Goal: Task Accomplishment & Management: Use online tool/utility

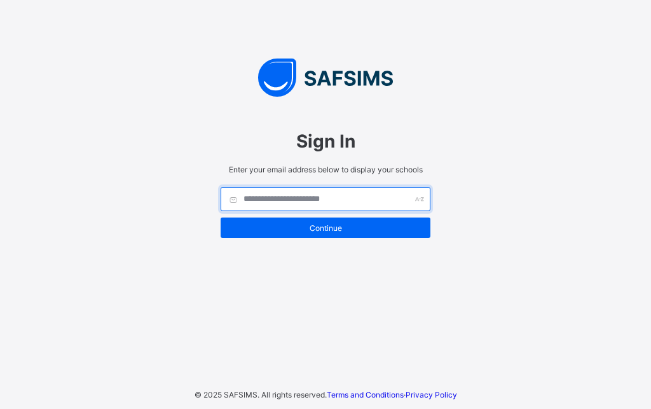
click at [252, 204] on input "text" at bounding box center [326, 199] width 210 height 24
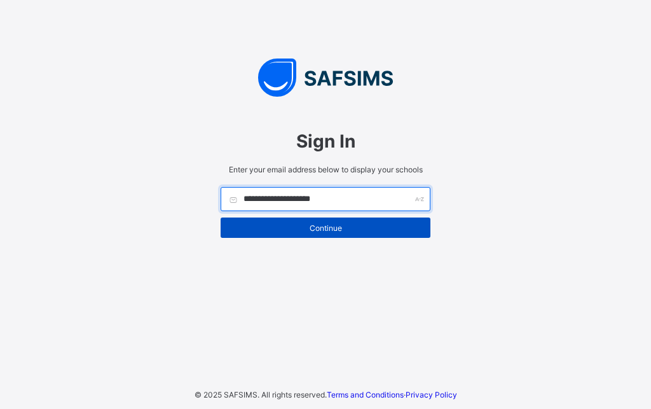
type input "**********"
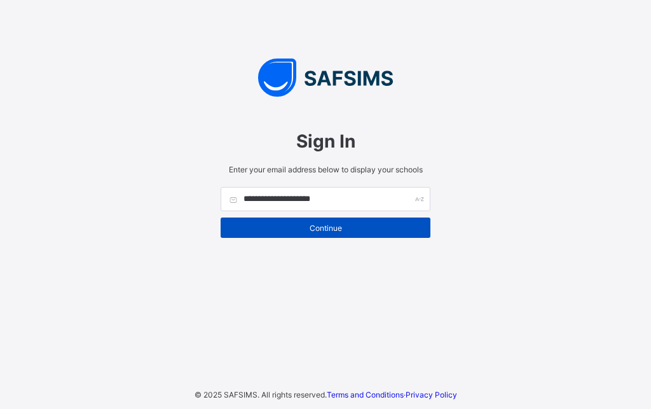
click at [346, 230] on span "Continue" at bounding box center [325, 228] width 191 height 10
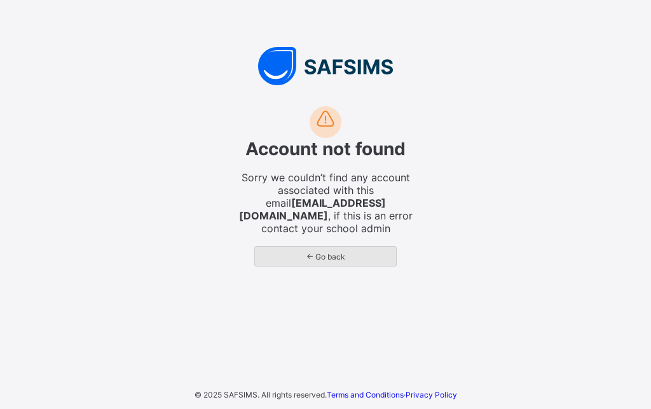
click at [341, 252] on span "← Go back" at bounding box center [325, 257] width 122 height 10
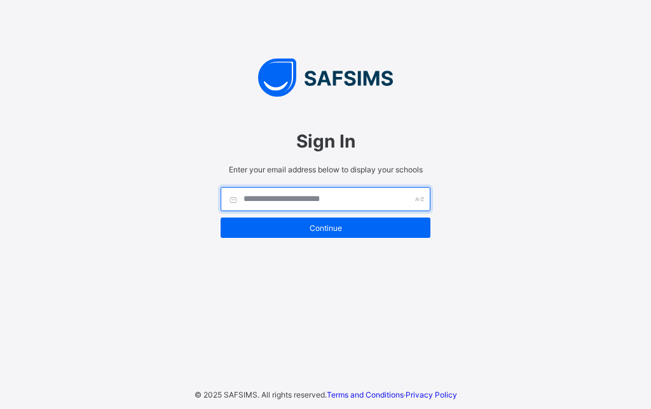
click at [308, 197] on input "text" at bounding box center [326, 199] width 210 height 24
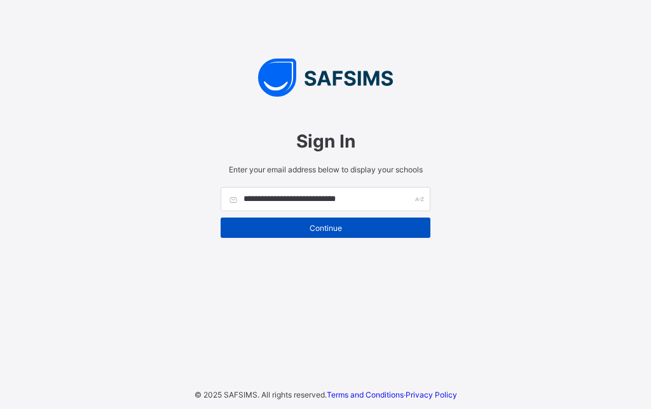
type input "**********"
click at [370, 229] on span "Continue" at bounding box center [325, 228] width 191 height 10
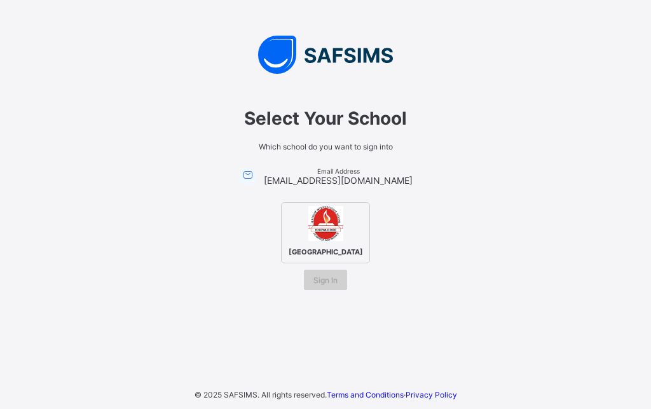
click at [313, 290] on div "Sign In" at bounding box center [325, 280] width 43 height 20
click at [327, 257] on span "FERSCOAT INTERNATIONAL SCHOOL" at bounding box center [325, 251] width 81 height 15
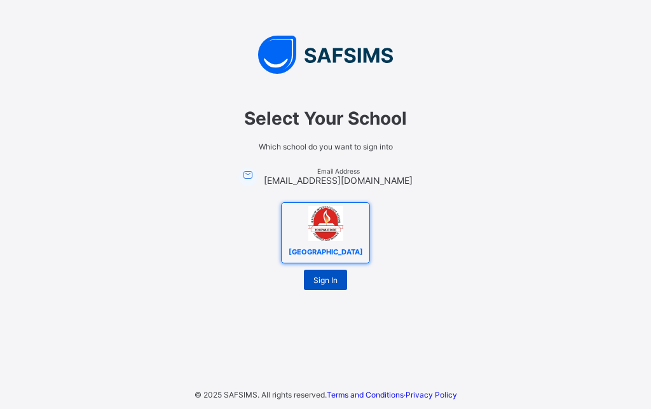
click at [323, 285] on span "Sign In" at bounding box center [325, 280] width 24 height 10
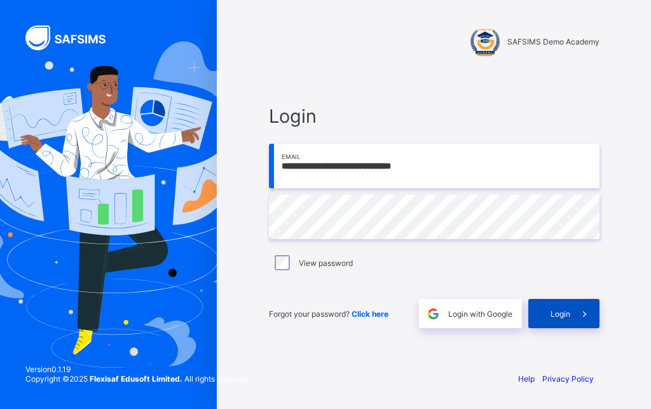
click at [565, 309] on span "Login" at bounding box center [561, 314] width 20 height 10
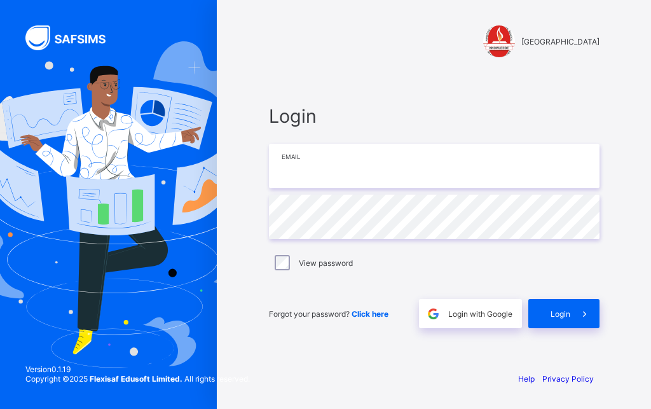
type input "*"
type input "**********"
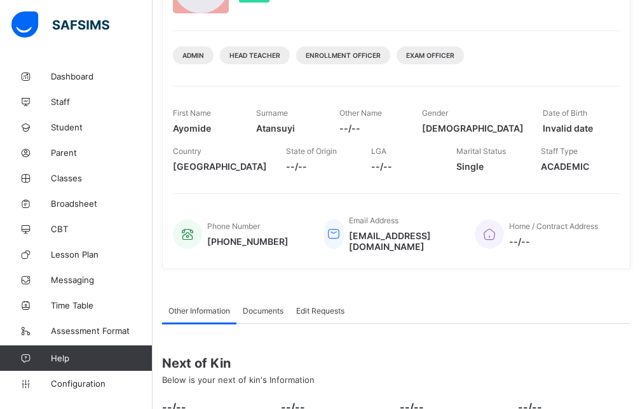
scroll to position [32, 0]
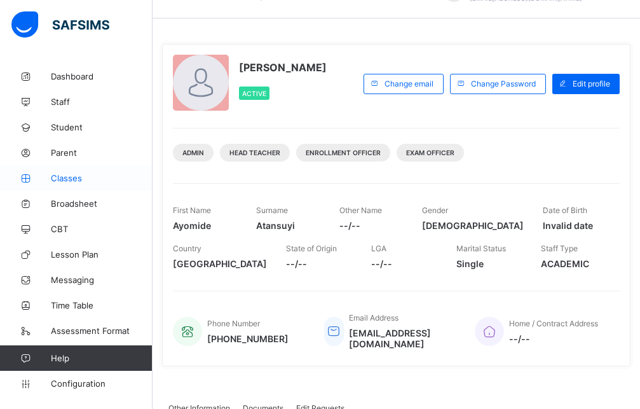
click at [88, 178] on span "Classes" at bounding box center [102, 178] width 102 height 10
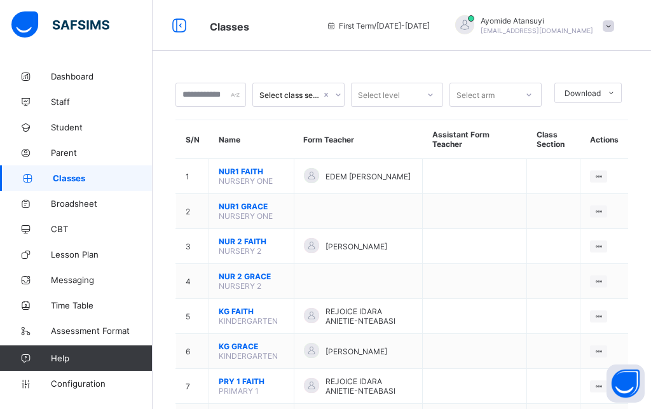
click at [104, 177] on span "Classes" at bounding box center [103, 178] width 100 height 10
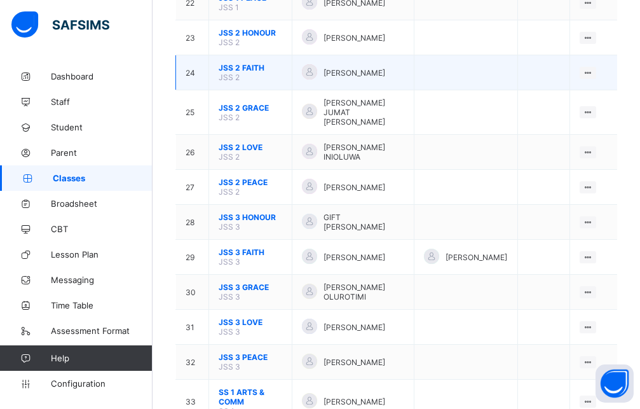
scroll to position [843, 0]
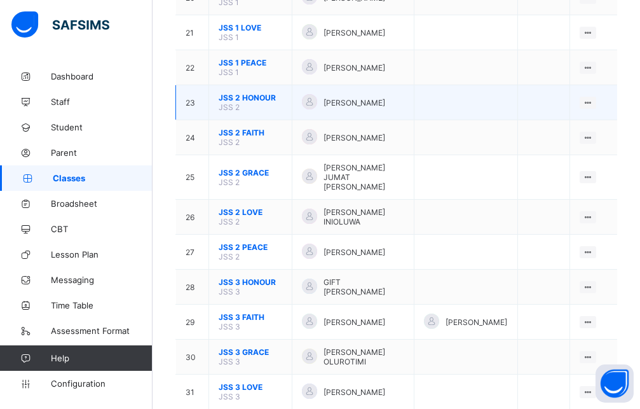
click at [262, 102] on span "JSS 2 HONOUR" at bounding box center [251, 98] width 64 height 10
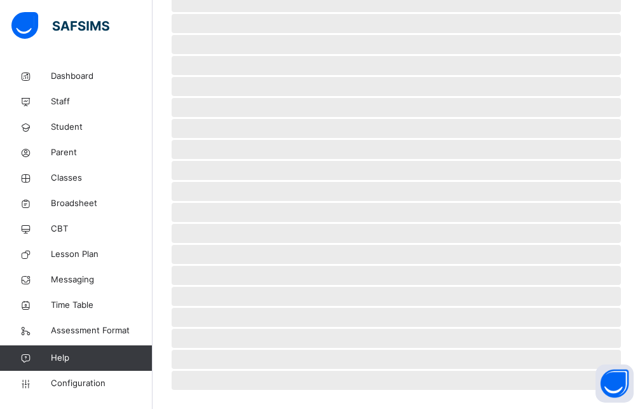
click at [262, 110] on span "‌ ‌ ‌ ‌ ‌ ‌ ‌ ‌ ‌ ‌ ‌ ‌ ‌ ‌ ‌ ‌ ‌ ‌ ‌ ‌ ‌ ‌ ‌ ‌ ‌" at bounding box center [396, 122] width 449 height 513
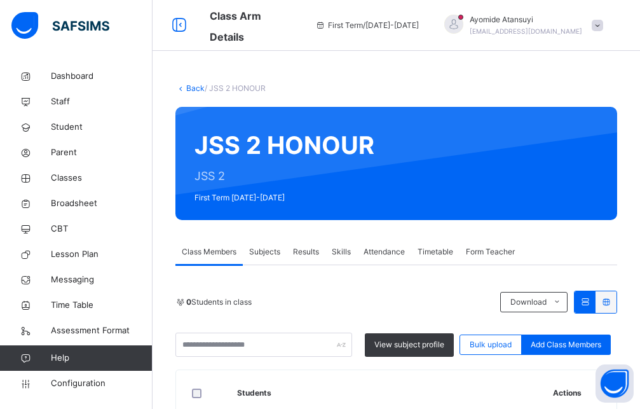
click at [263, 250] on span "Subjects" at bounding box center [264, 251] width 31 height 11
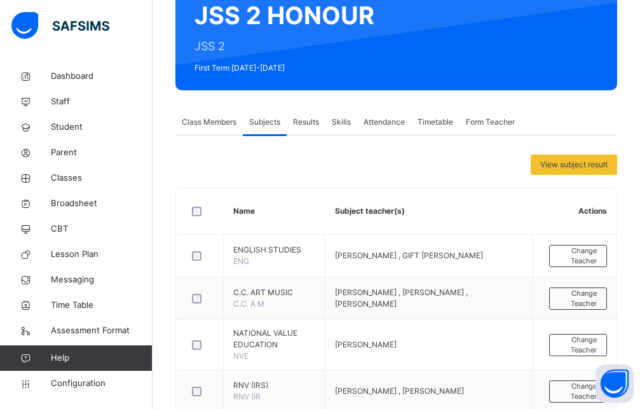
scroll to position [162, 0]
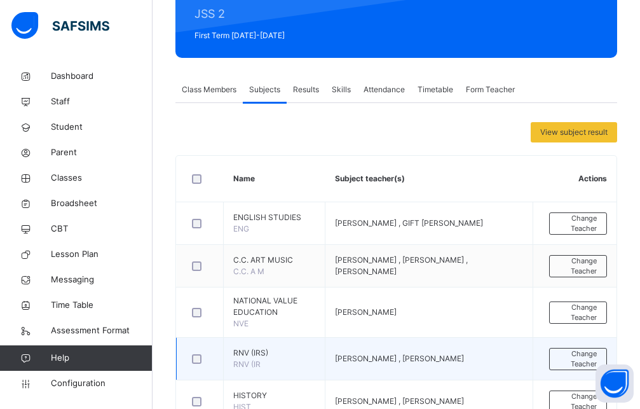
click at [266, 360] on td "RNV (IRS) RNV (IR" at bounding box center [275, 359] width 102 height 43
click at [420, 366] on td "GABRIEL UFOT , IDRIS BANKOLE , JIMMY OLUWAFERANMI" at bounding box center [429, 359] width 208 height 43
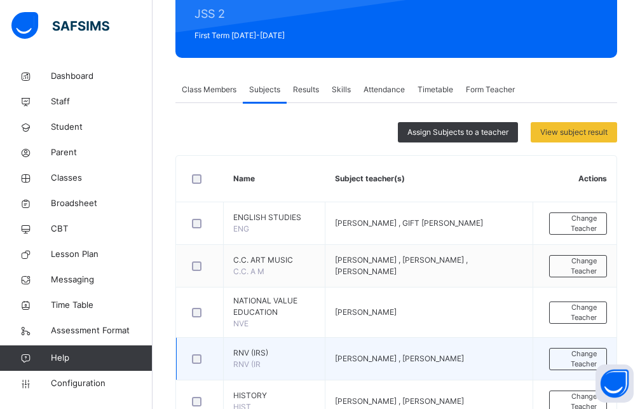
click at [371, 361] on span "GABRIEL UFOT , IDRIS BANKOLE , JIMMY OLUWAFERANMI" at bounding box center [399, 358] width 129 height 10
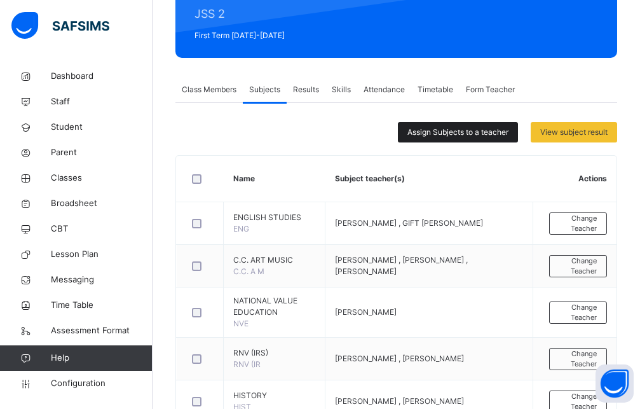
click at [456, 135] on span "Assign Subjects to a teacher" at bounding box center [457, 132] width 101 height 11
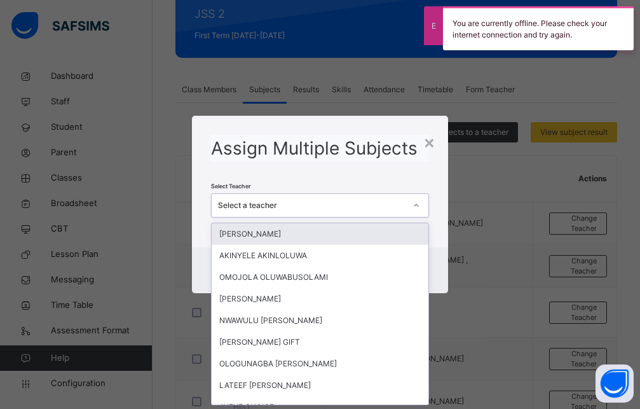
click at [301, 195] on div "Select a teacher" at bounding box center [320, 205] width 218 height 24
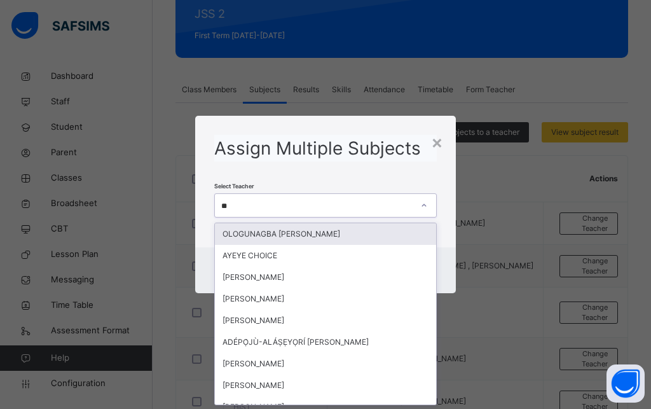
type input "***"
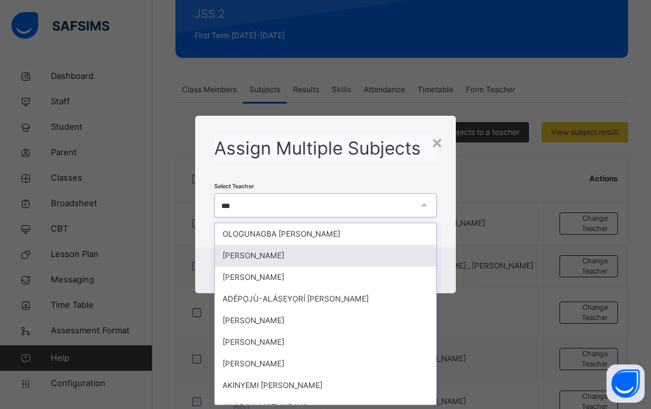
click at [261, 258] on div "Atansuyi Ayomide" at bounding box center [325, 256] width 221 height 22
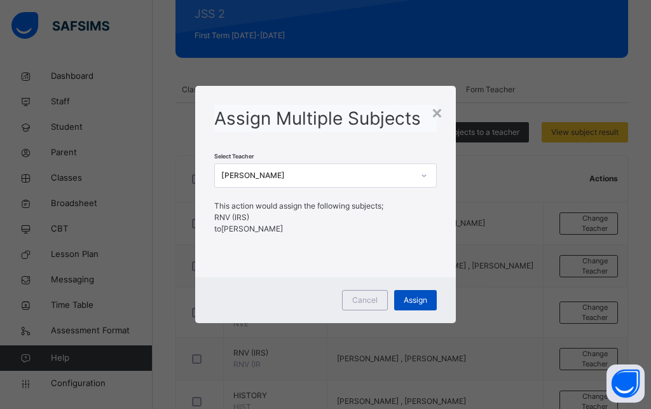
click at [421, 298] on span "Assign" at bounding box center [416, 299] width 24 height 11
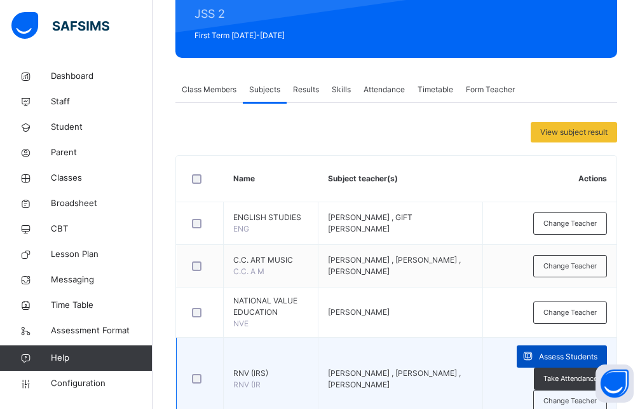
click at [576, 355] on span "Assess Students" at bounding box center [568, 356] width 58 height 11
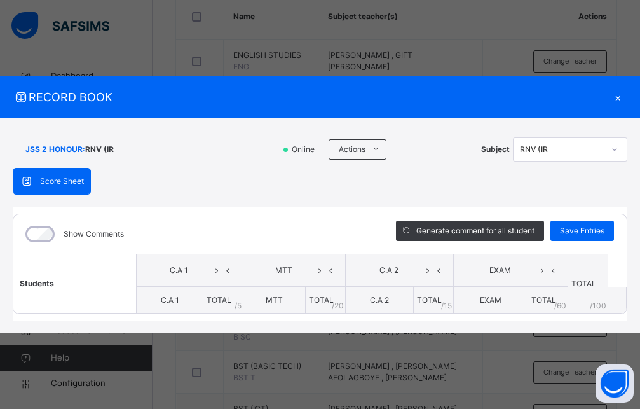
scroll to position [227, 0]
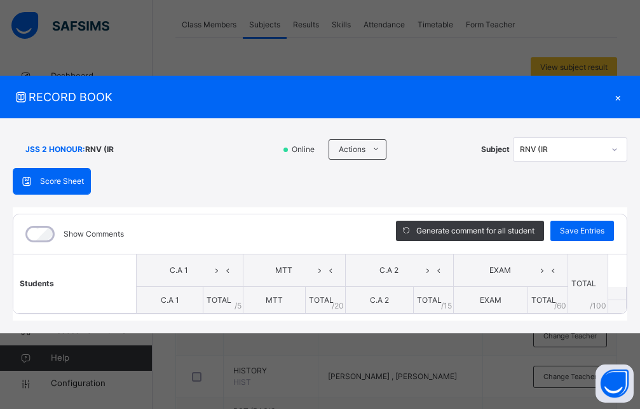
click at [619, 95] on div "×" at bounding box center [617, 96] width 19 height 17
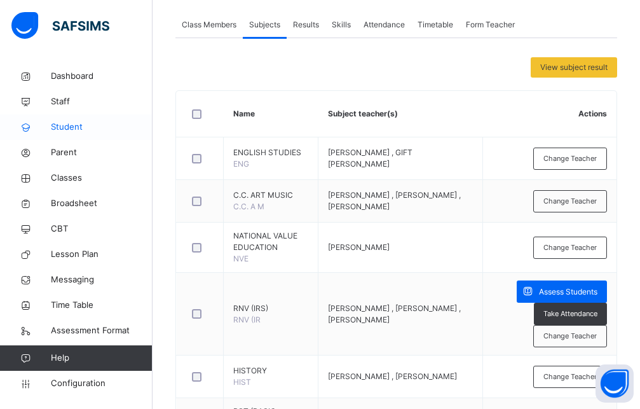
click at [72, 127] on span "Student" at bounding box center [102, 127] width 102 height 13
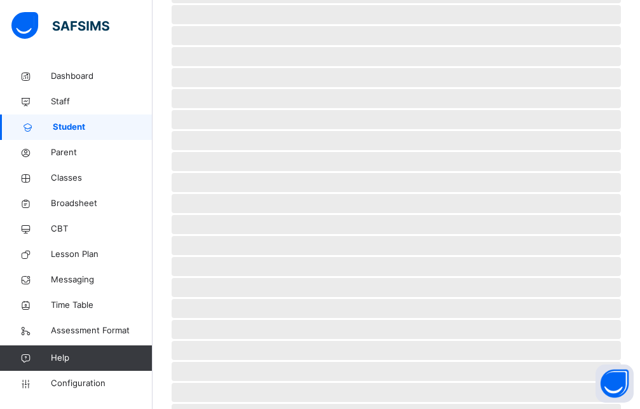
scroll to position [57, 0]
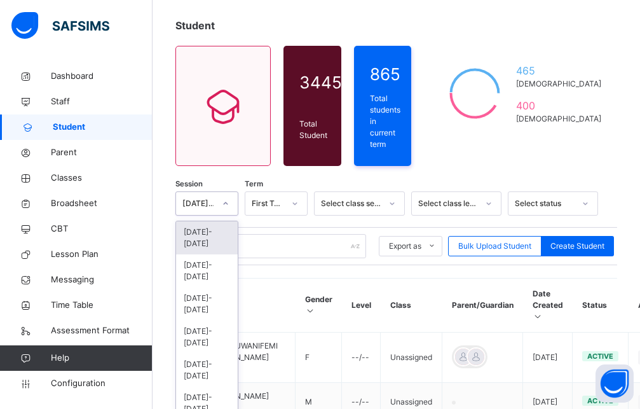
click at [225, 206] on div at bounding box center [226, 203] width 24 height 23
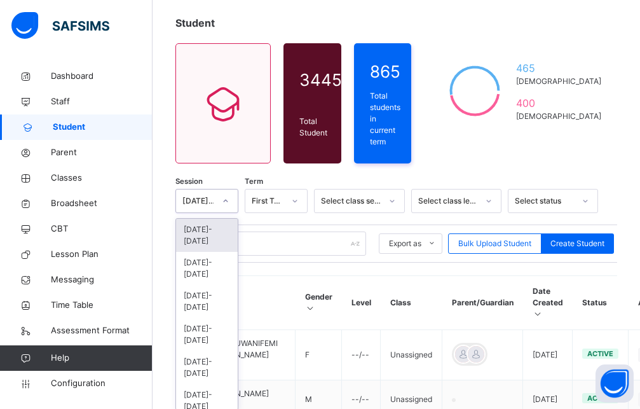
scroll to position [68, 0]
click at [378, 167] on div "Student 3445 Total Student Active Student 3445 Deactivated Student 0 865 Total …" at bounding box center [397, 414] width 488 height 837
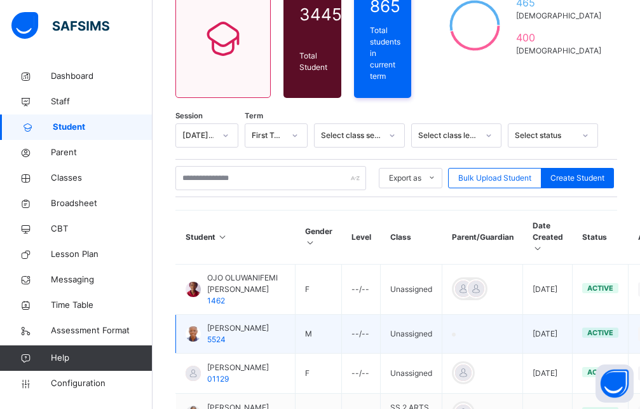
scroll to position [198, 0]
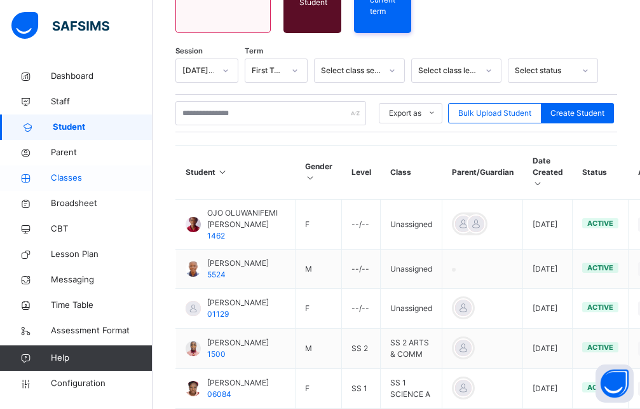
click at [68, 180] on span "Classes" at bounding box center [102, 178] width 102 height 13
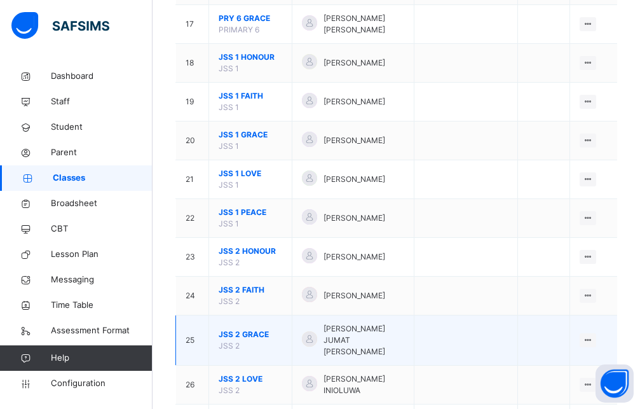
scroll to position [843, 0]
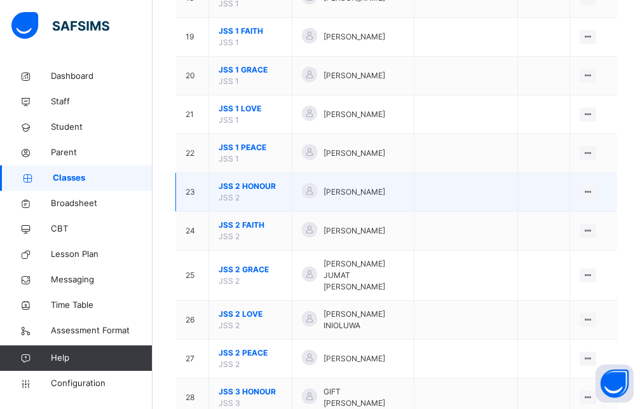
click at [248, 192] on span "JSS 2 HONOUR" at bounding box center [251, 186] width 64 height 11
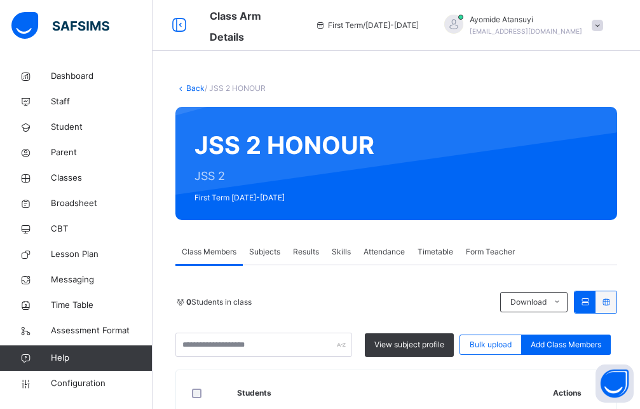
click at [260, 252] on span "Subjects" at bounding box center [264, 251] width 31 height 11
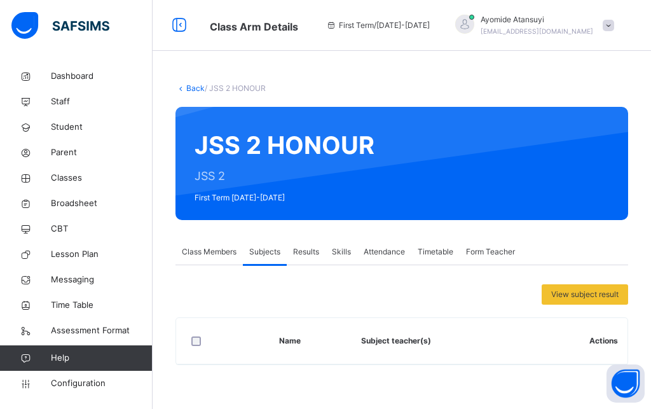
click at [214, 254] on span "Class Members" at bounding box center [209, 251] width 55 height 11
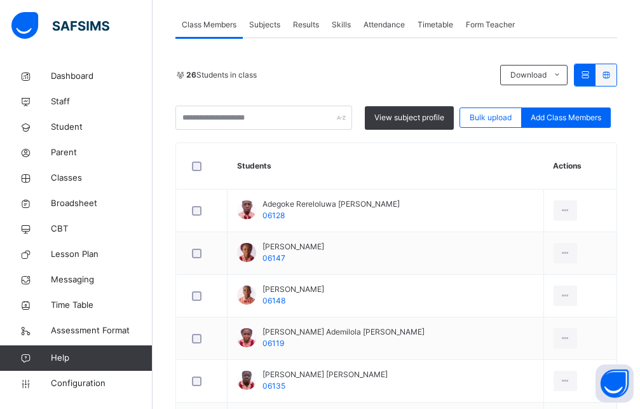
scroll to position [97, 0]
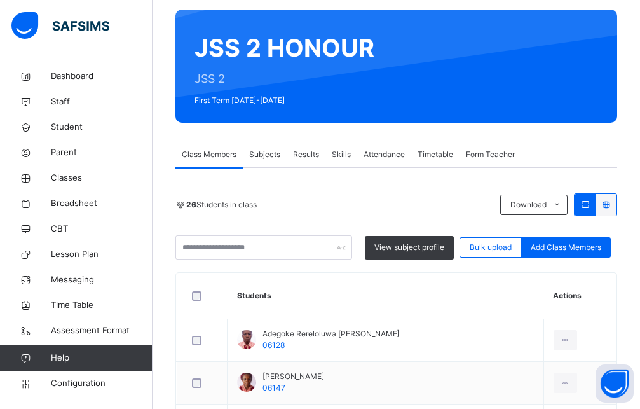
click at [263, 156] on span "Subjects" at bounding box center [264, 154] width 31 height 11
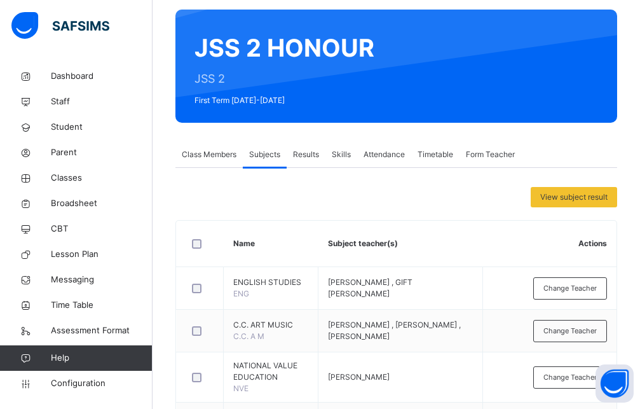
scroll to position [259, 0]
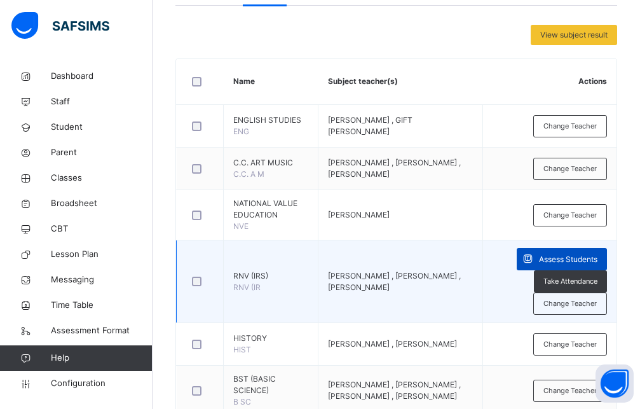
click at [591, 257] on span "Assess Students" at bounding box center [568, 259] width 58 height 11
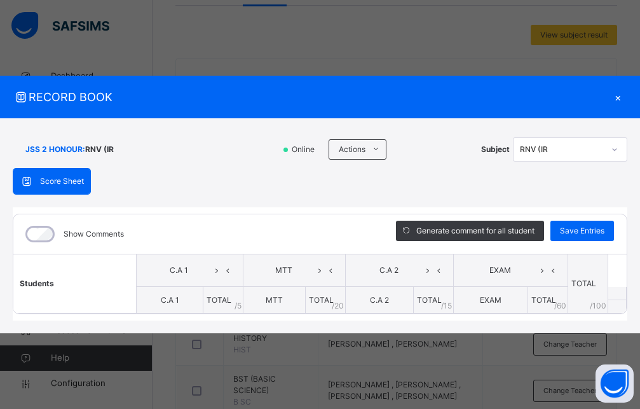
scroll to position [647, 0]
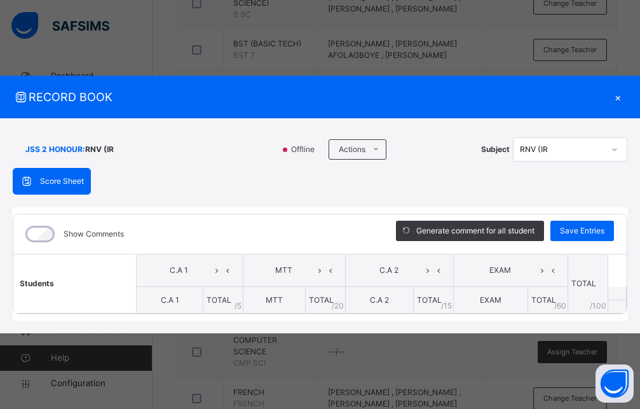
click at [601, 187] on div "Score Sheet Score Sheet Show Comments Generate comment for all student Save Ent…" at bounding box center [320, 244] width 615 height 153
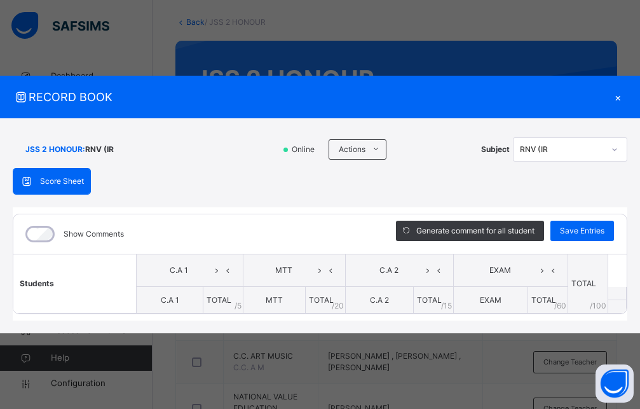
scroll to position [0, 0]
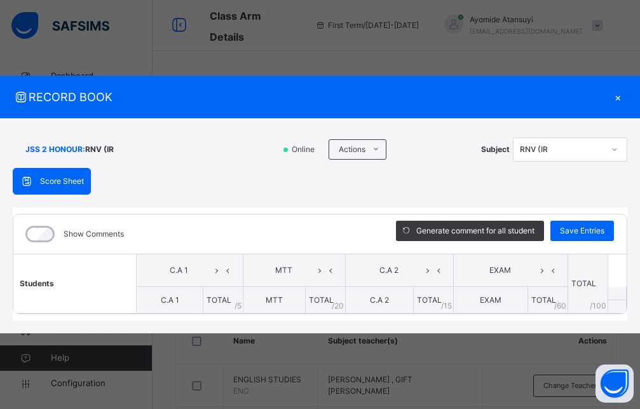
click at [615, 94] on div "×" at bounding box center [617, 96] width 19 height 17
